Goal: Task Accomplishment & Management: Manage account settings

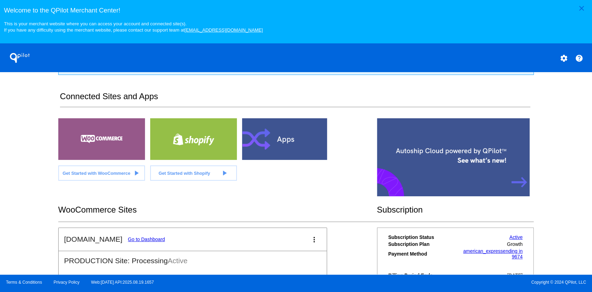
scroll to position [139, 0]
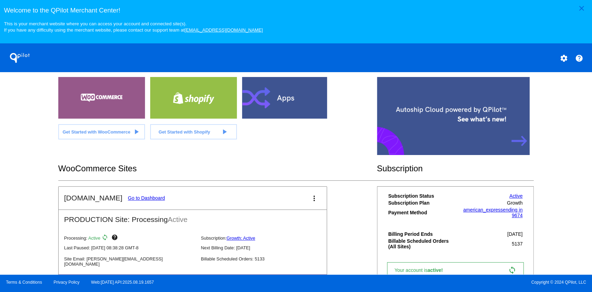
click at [143, 199] on link "Go to Dashboard" at bounding box center [146, 198] width 37 height 6
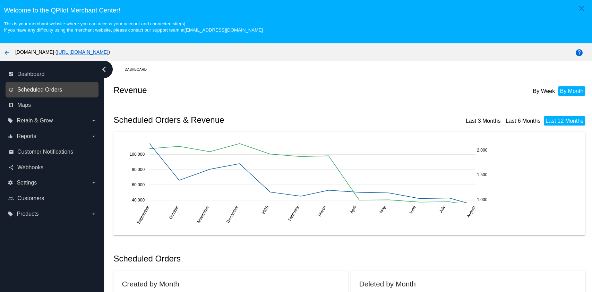
click at [33, 92] on span "Scheduled Orders" at bounding box center [39, 90] width 45 height 6
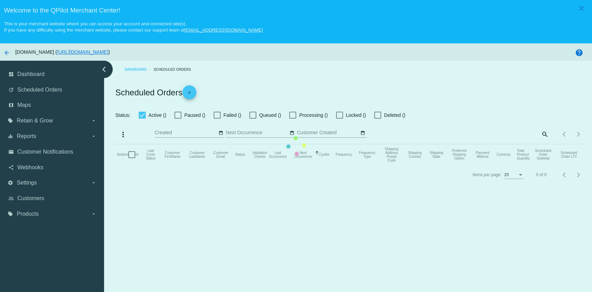
checkbox input "true"
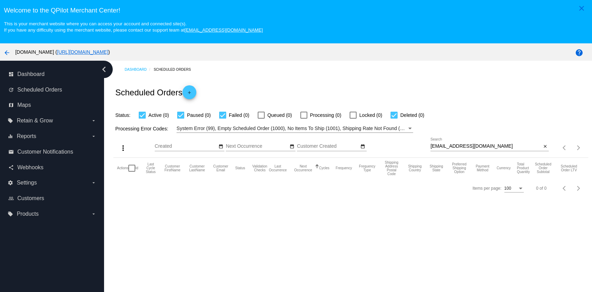
click at [492, 145] on input "juliefernee1188@gmail.com" at bounding box center [485, 147] width 111 height 6
paste input "lynn@cainandosborne"
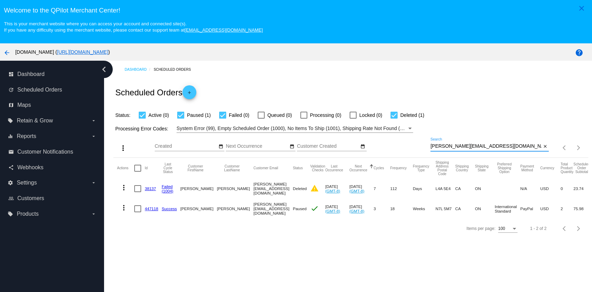
type input "lynn@cainandosborne.com"
